Goal: Task Accomplishment & Management: Manage account settings

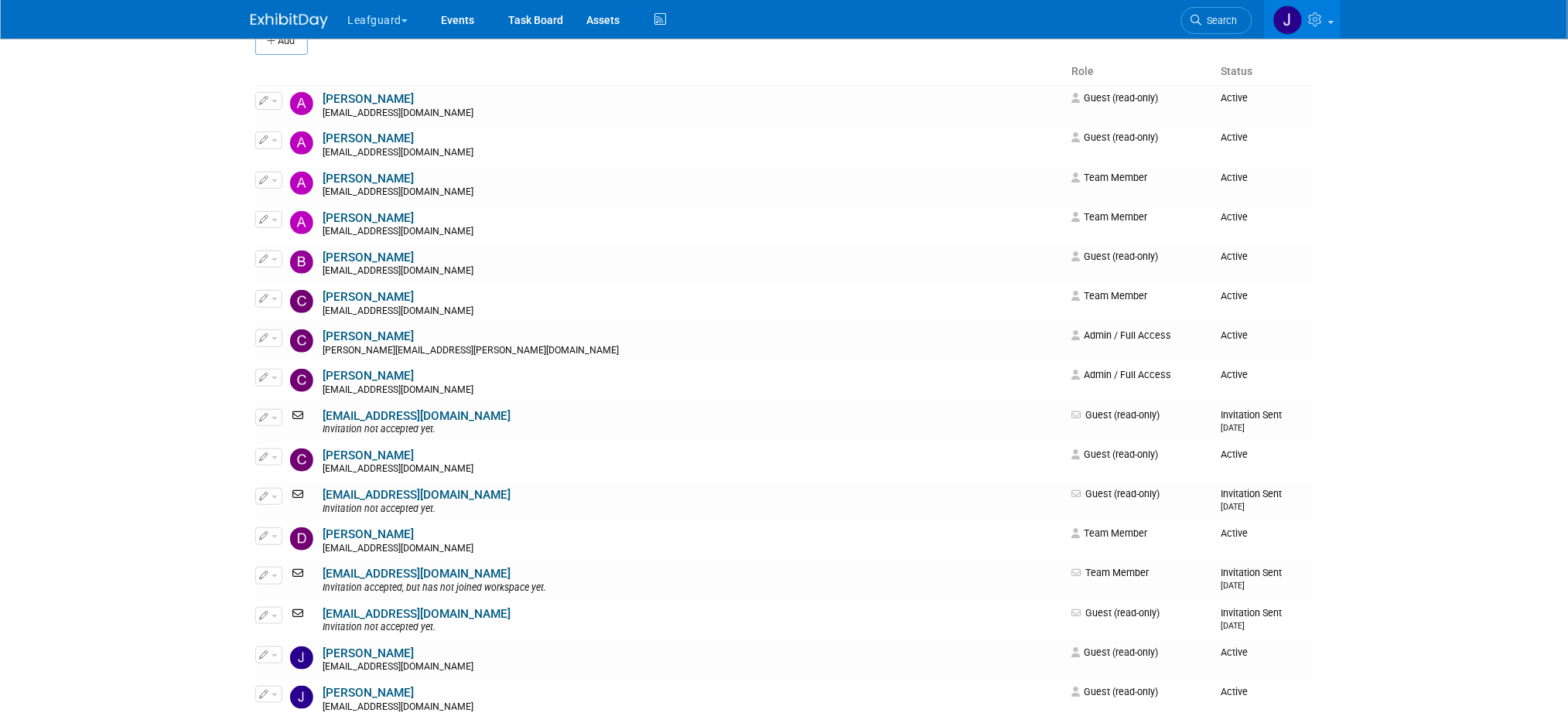
click at [403, 22] on button "Leafguard" at bounding box center [387, 17] width 82 height 34
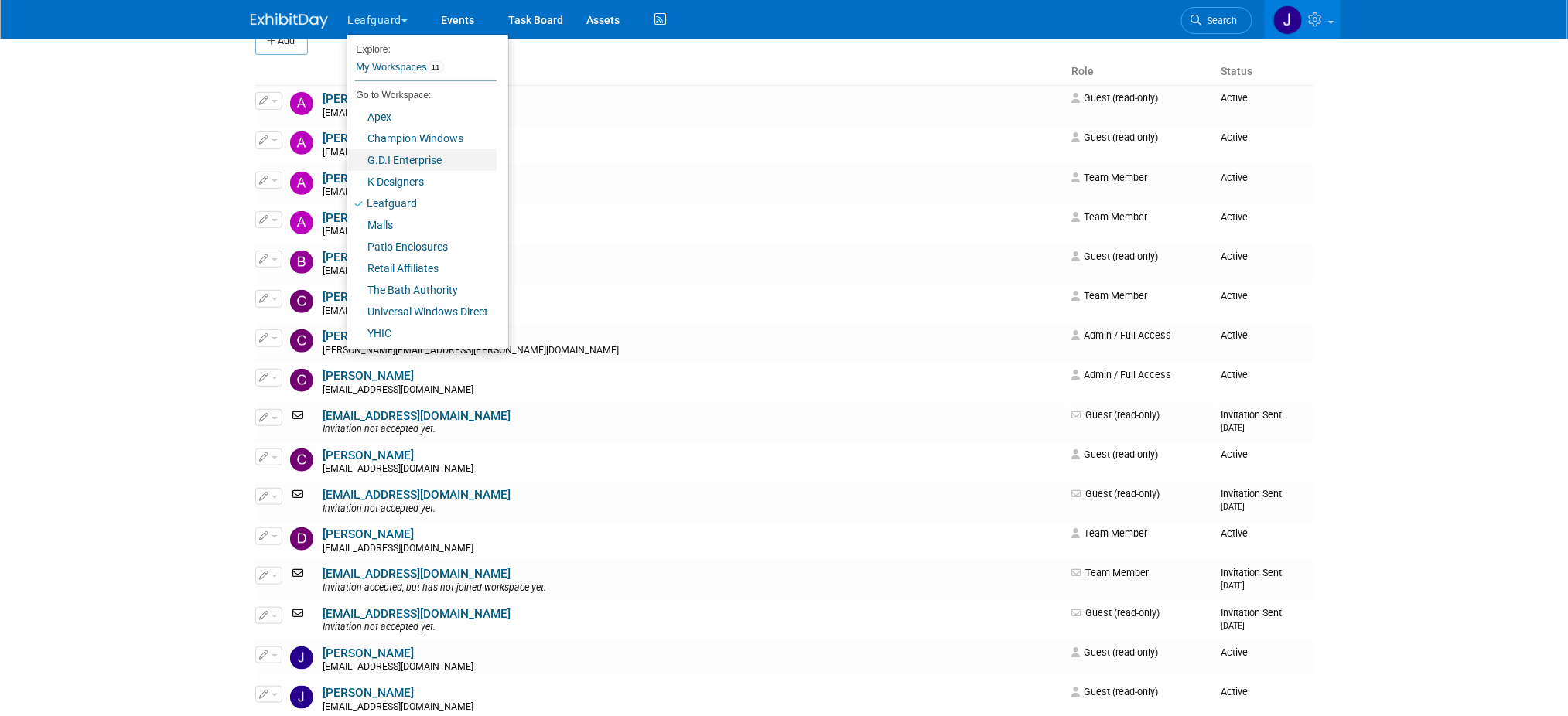
click at [423, 155] on link "G.D.I Enterprise" at bounding box center [422, 160] width 149 height 22
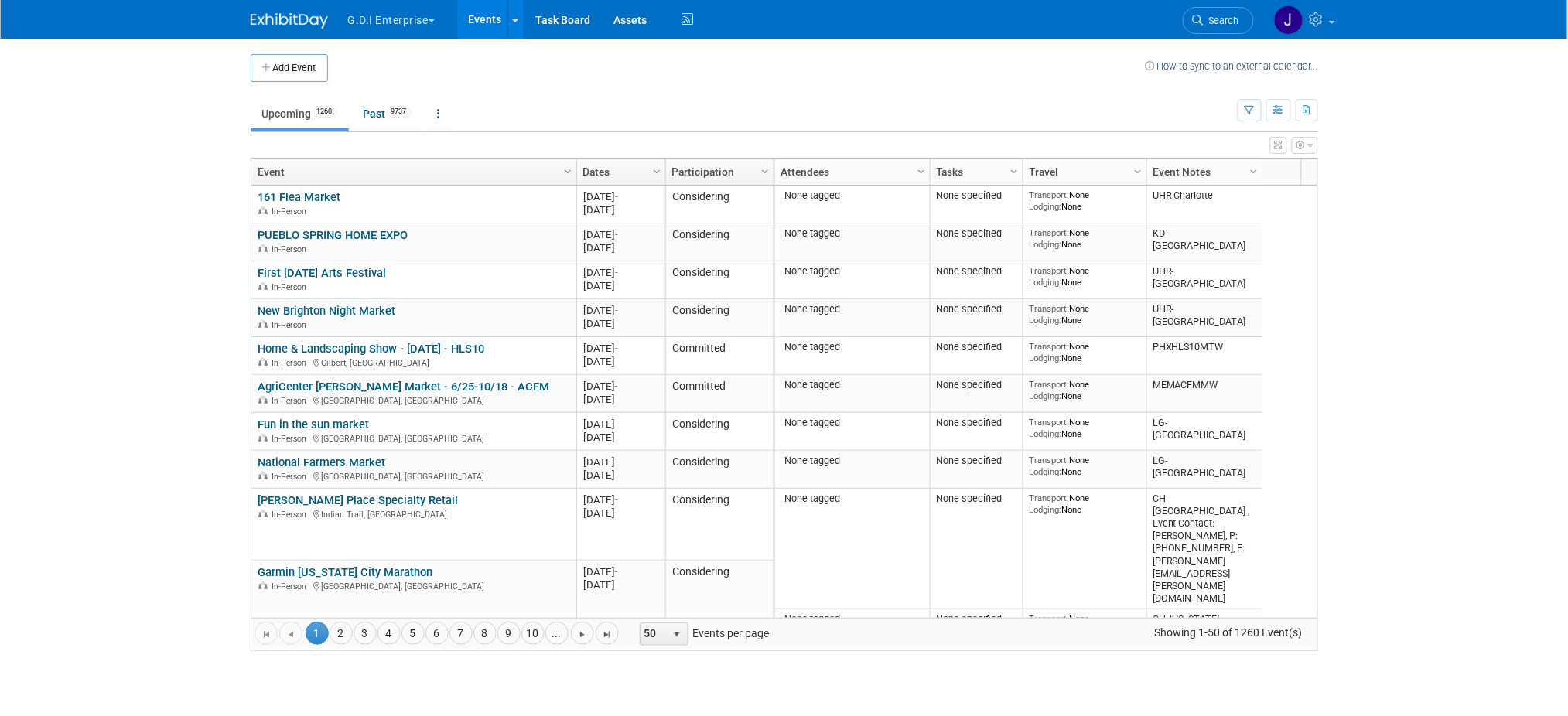
click at [564, 167] on span "Column Settings" at bounding box center [568, 171] width 12 height 12
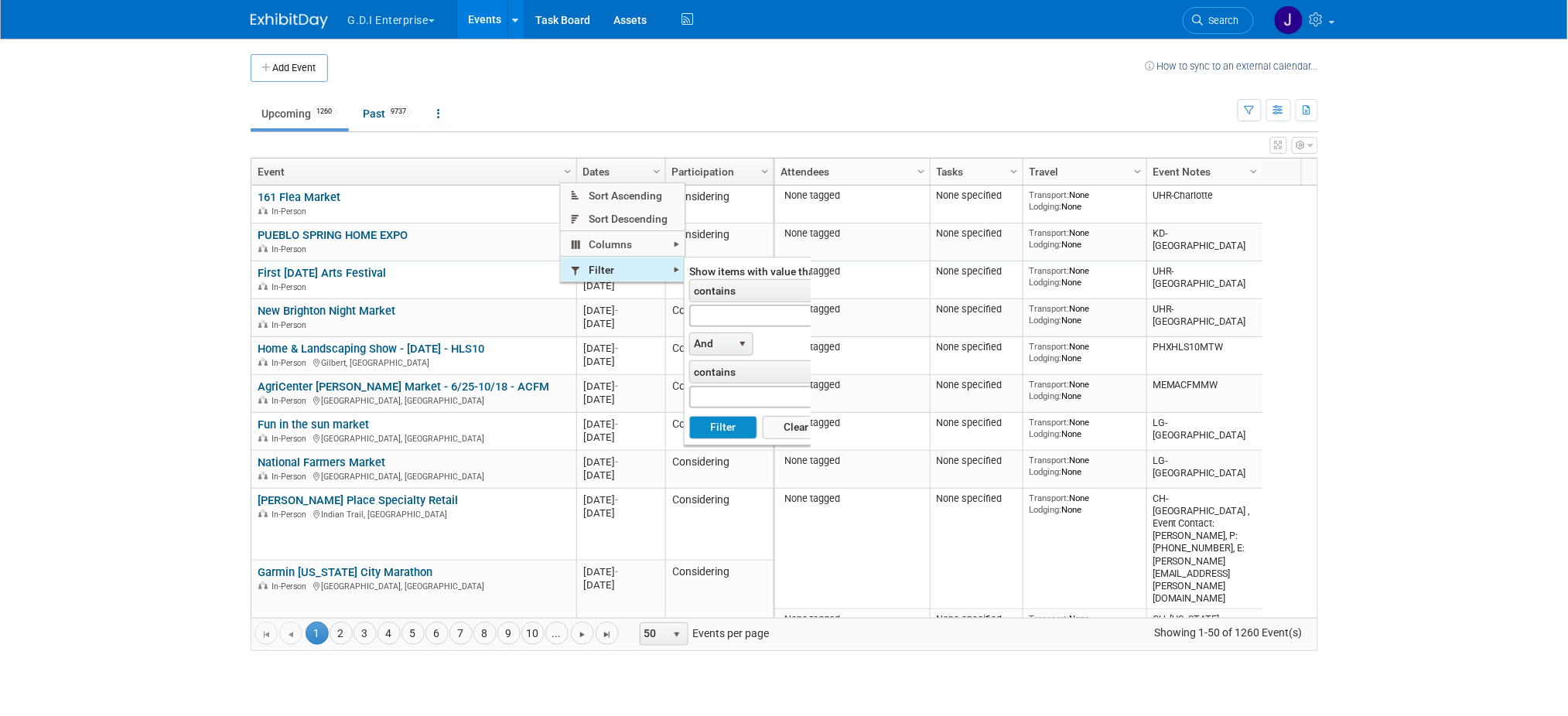
click at [624, 260] on span "Filter" at bounding box center [623, 270] width 124 height 24
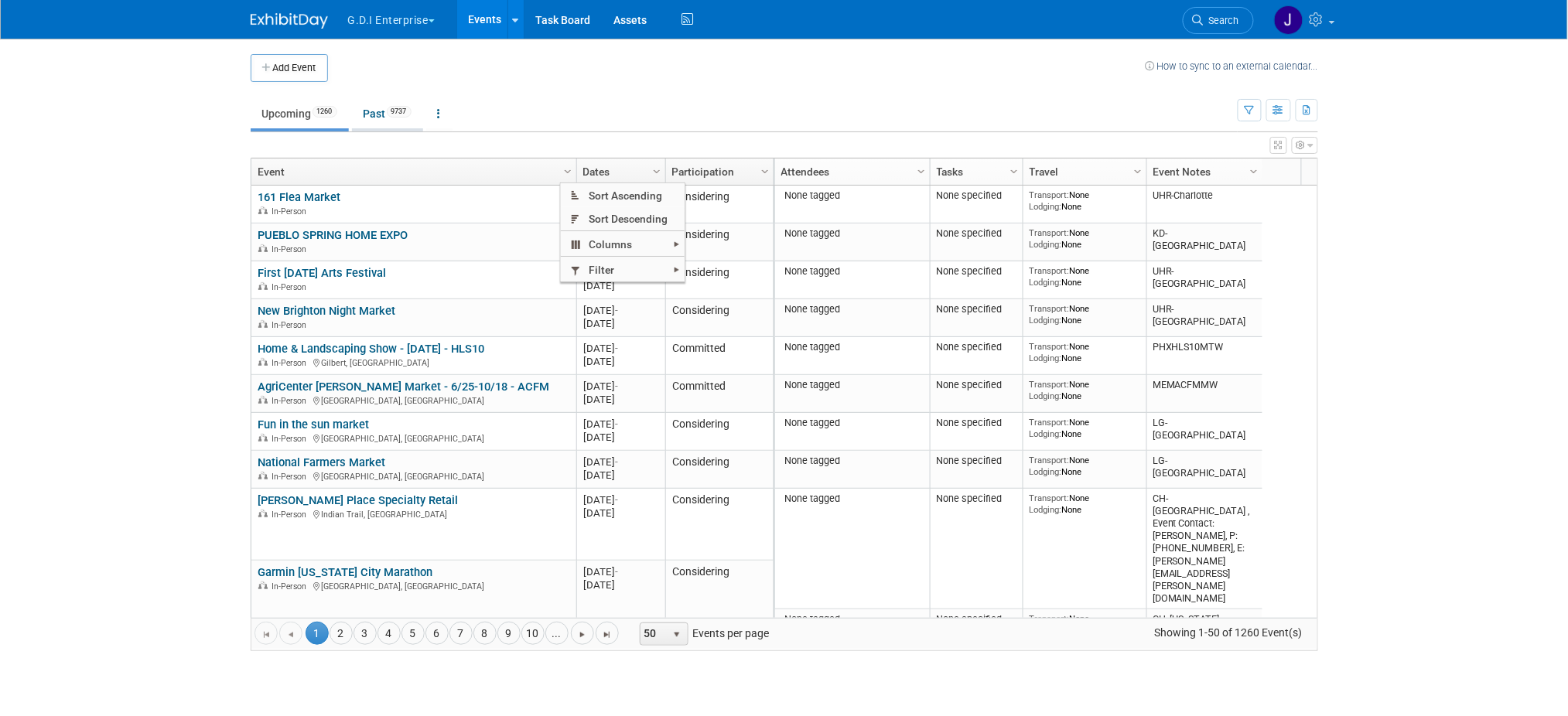
click at [394, 113] on span "9737" at bounding box center [399, 112] width 25 height 12
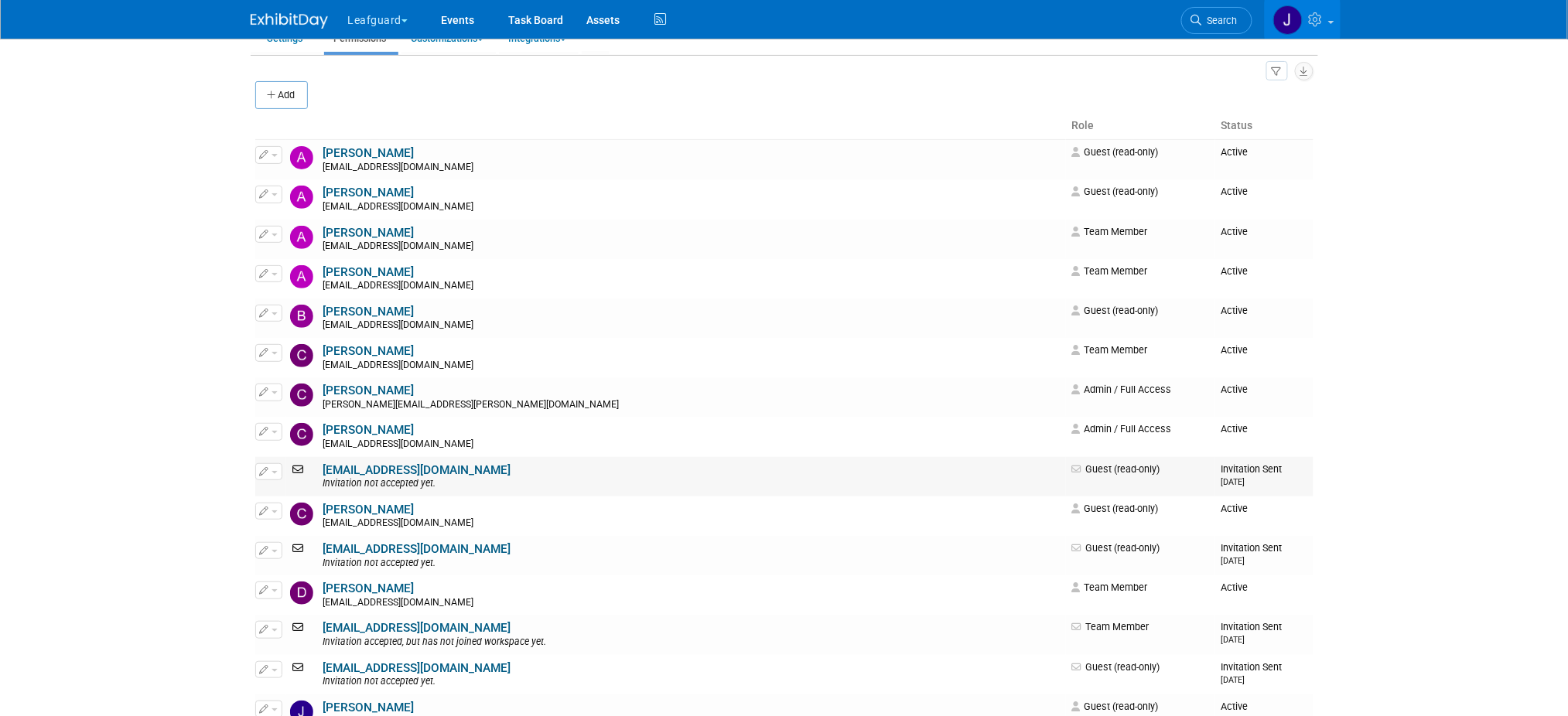
scroll to position [205, 0]
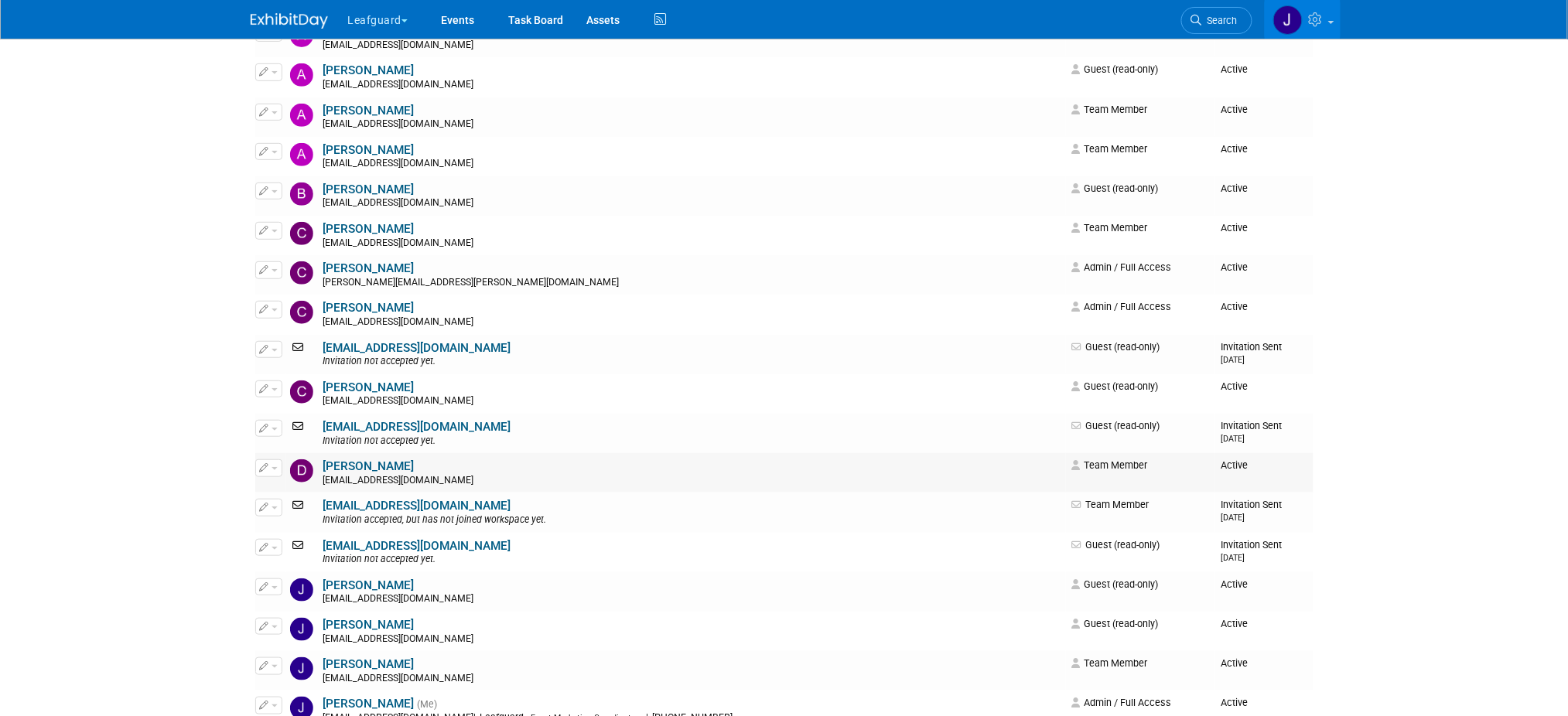
click at [348, 466] on link "[PERSON_NAME]" at bounding box center [370, 466] width 92 height 14
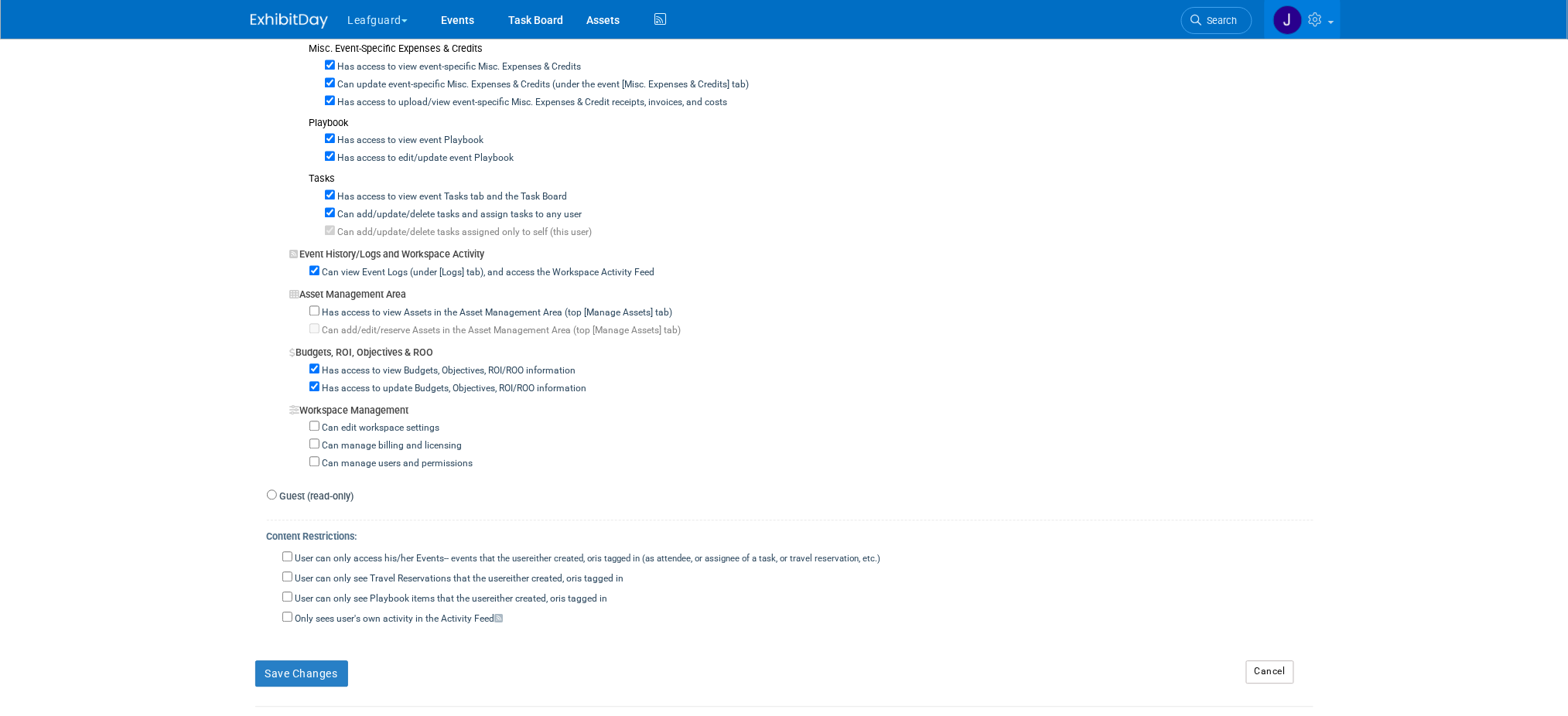
scroll to position [1031, 0]
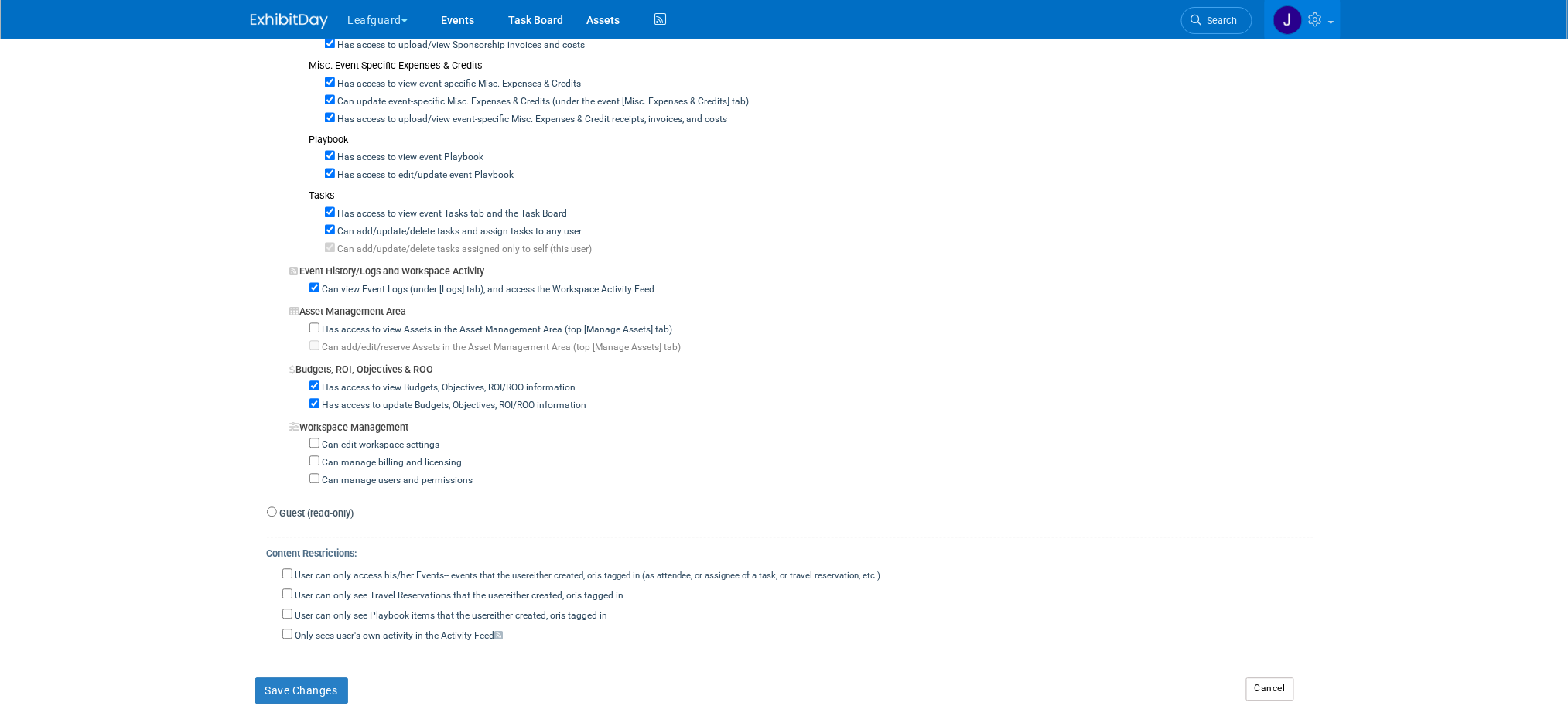
click at [415, 572] on label "User can only access his/her Events -- events that the user either created, or …" at bounding box center [587, 577] width 589 height 14
click at [293, 572] on input "User can only access his/her Events -- events that the user either created, or …" at bounding box center [287, 574] width 10 height 10
checkbox input "true"
click at [322, 684] on button "Save Changes" at bounding box center [301, 691] width 93 height 27
